Goal: Register for event/course

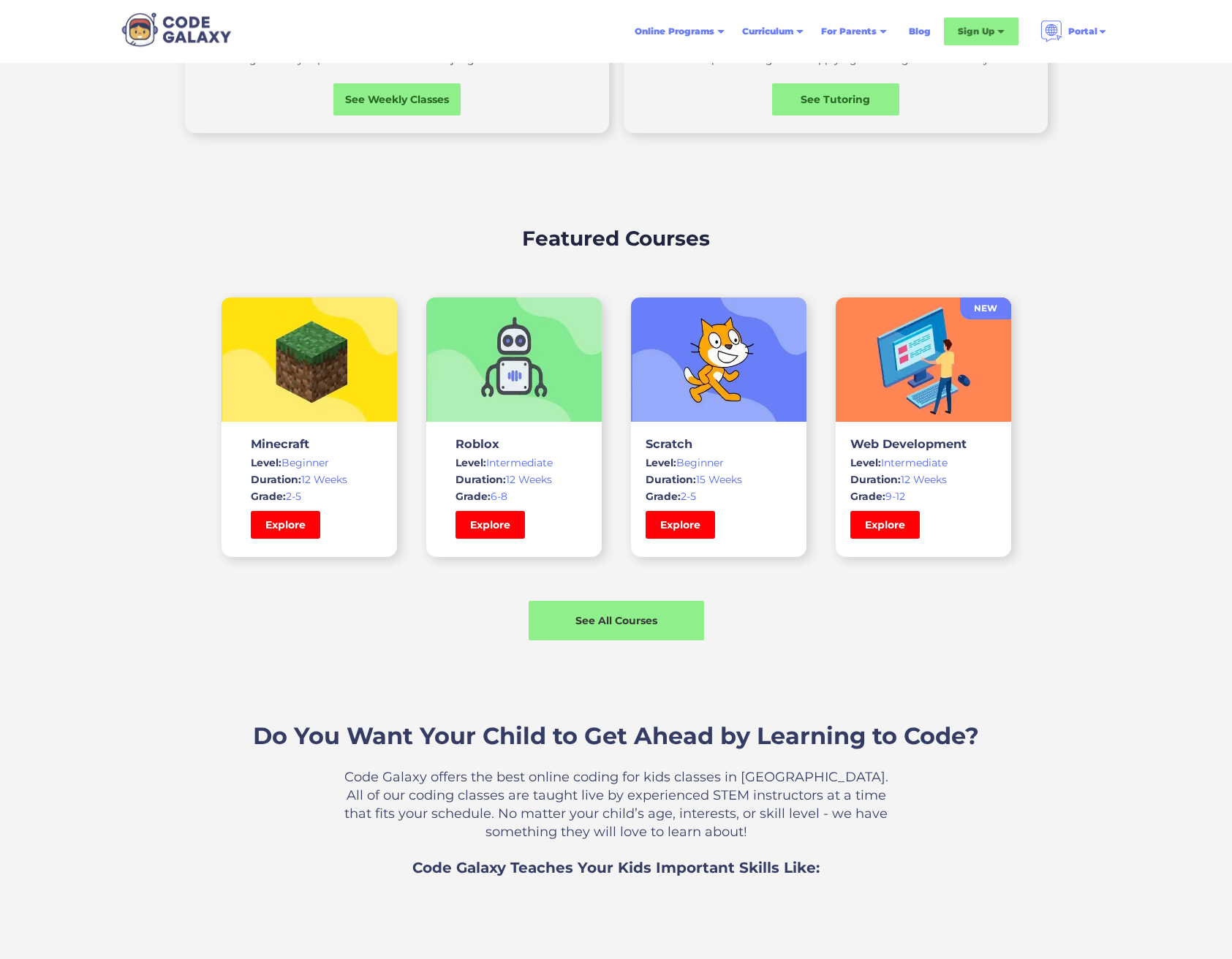
scroll to position [850, 0]
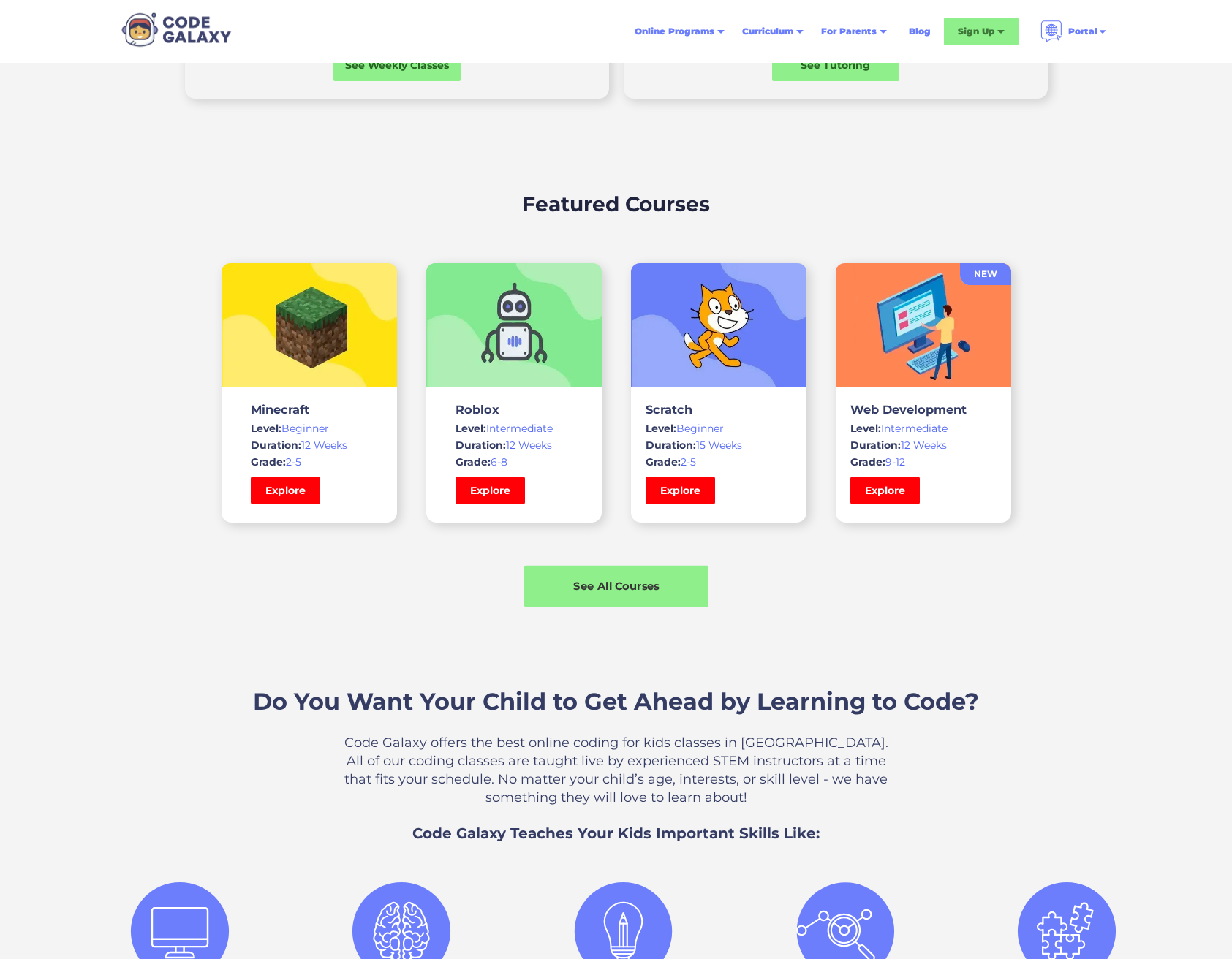
click at [618, 596] on div "See All Courses" at bounding box center [616, 586] width 184 height 42
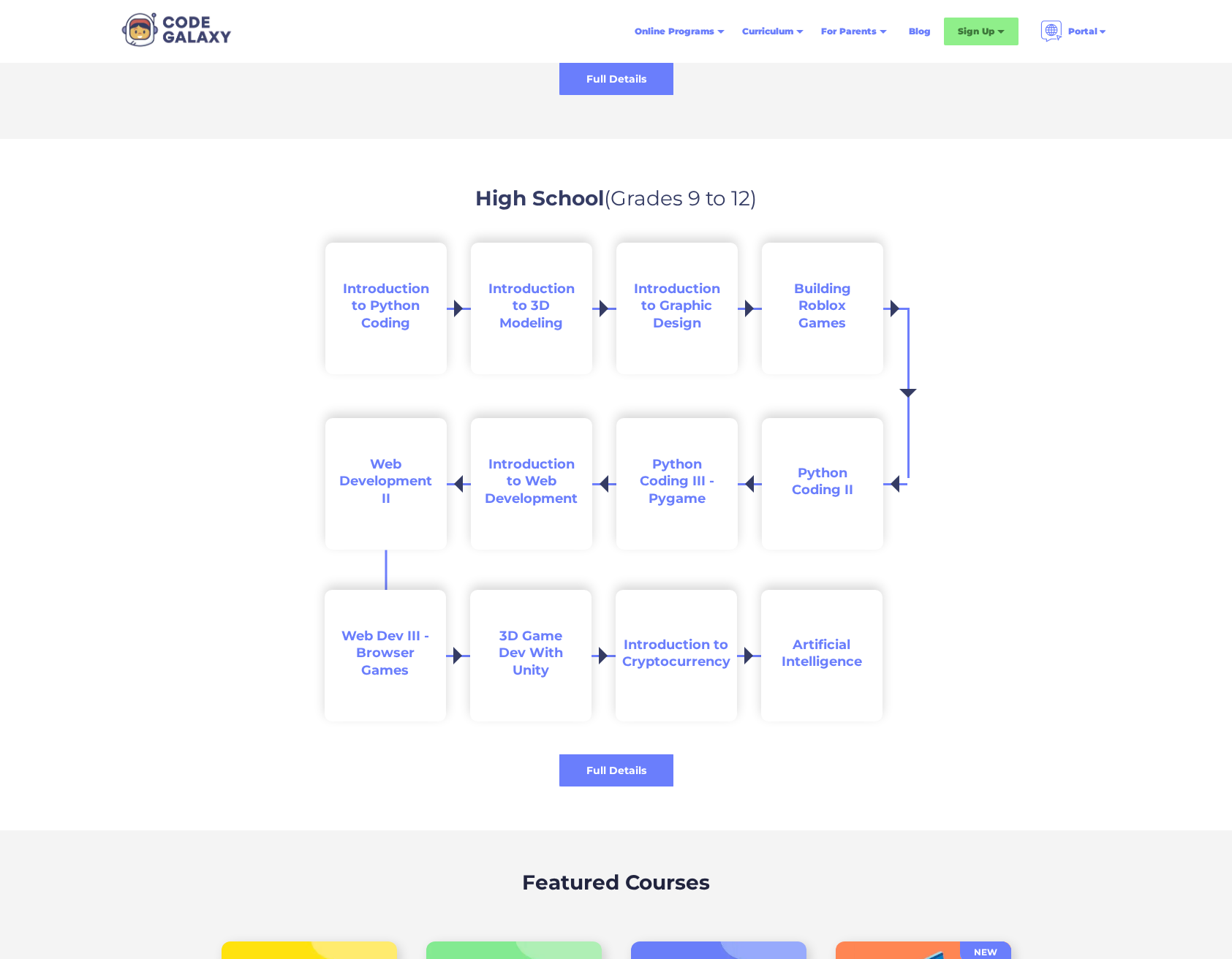
scroll to position [2510, 0]
click at [1005, 71] on div "Weekly Classes & Private Tutoring" at bounding box center [1015, 73] width 115 height 35
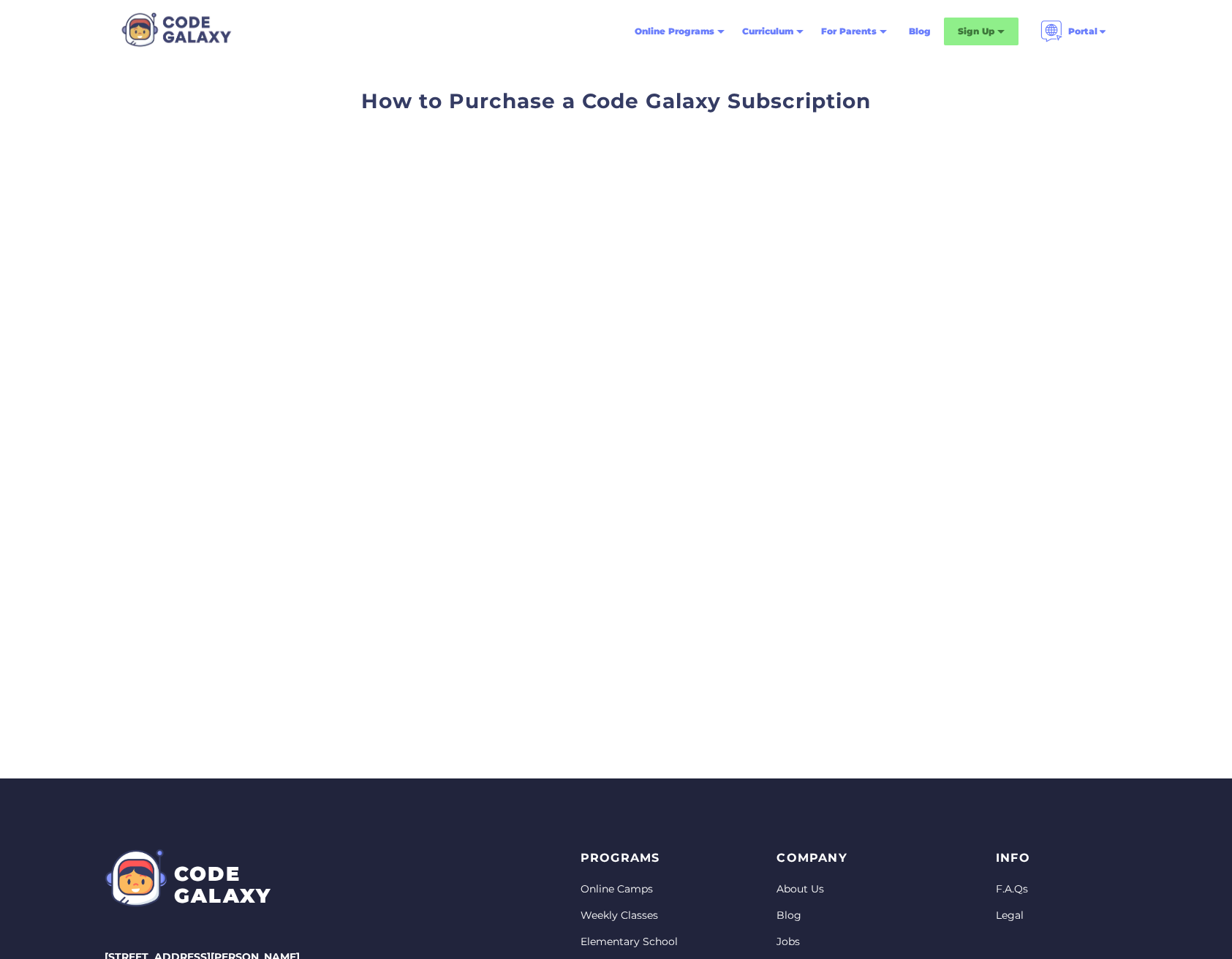
scroll to position [283, 0]
